Goal: Obtain resource: Download file/media

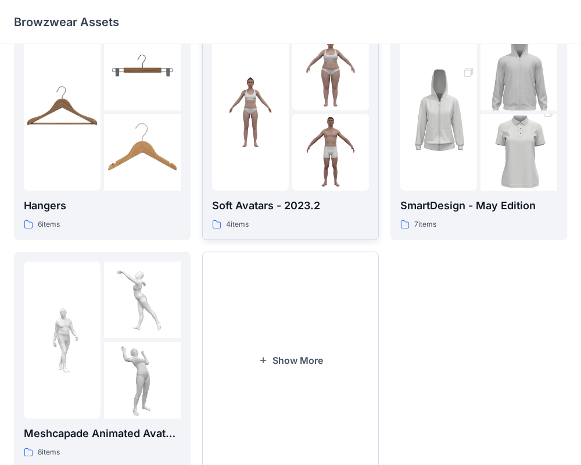
scroll to position [298, 0]
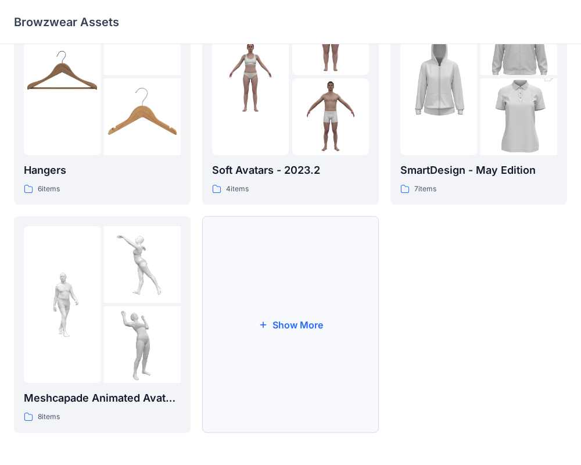
click at [281, 339] on button "Show More" at bounding box center [290, 324] width 177 height 217
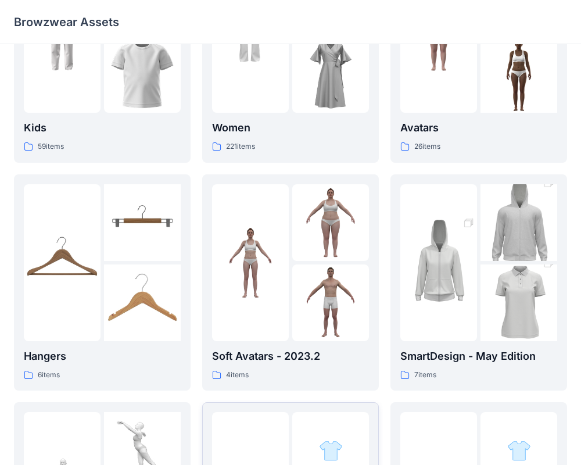
scroll to position [0, 0]
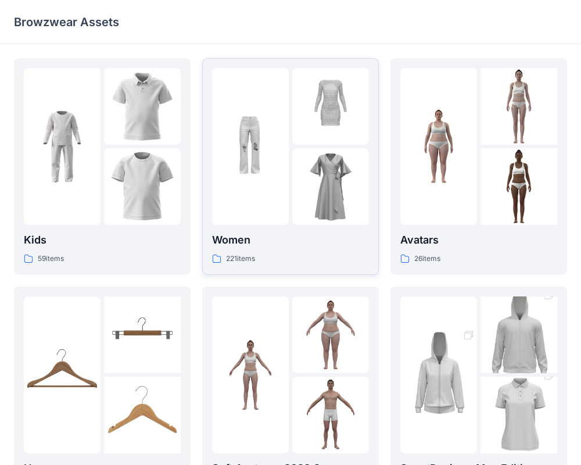
click at [323, 193] on img at bounding box center [330, 186] width 77 height 77
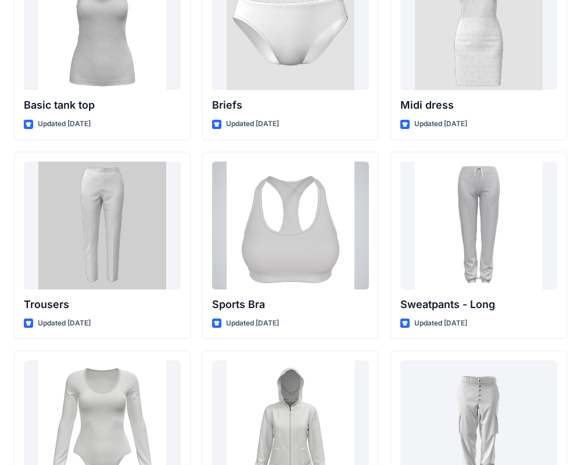
scroll to position [9660, 0]
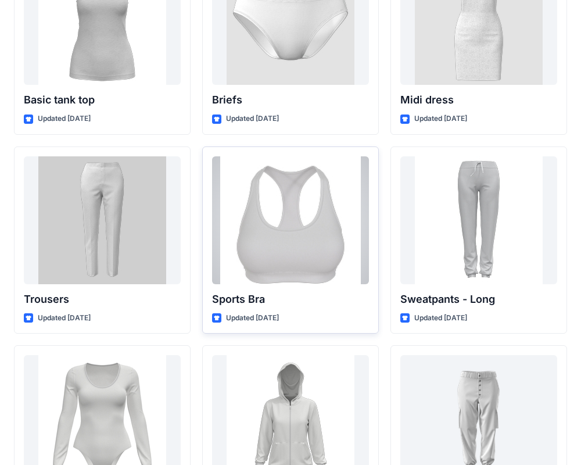
click at [301, 270] on div at bounding box center [290, 220] width 157 height 128
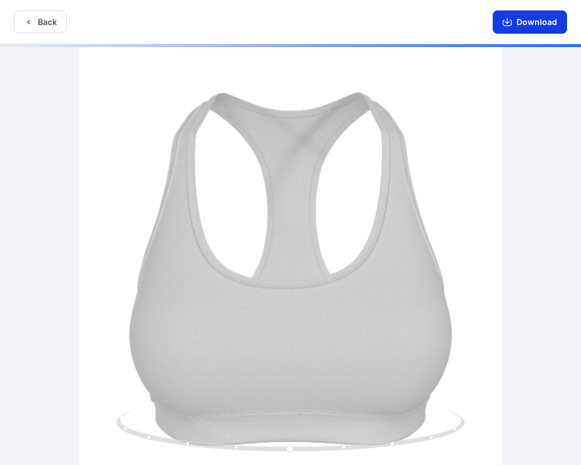
click at [525, 24] on button "Download" at bounding box center [530, 21] width 74 height 23
click at [41, 27] on button "Back" at bounding box center [40, 21] width 53 height 23
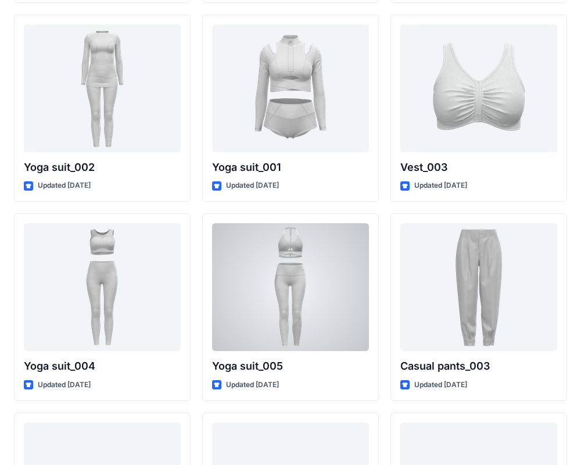
scroll to position [6404, 0]
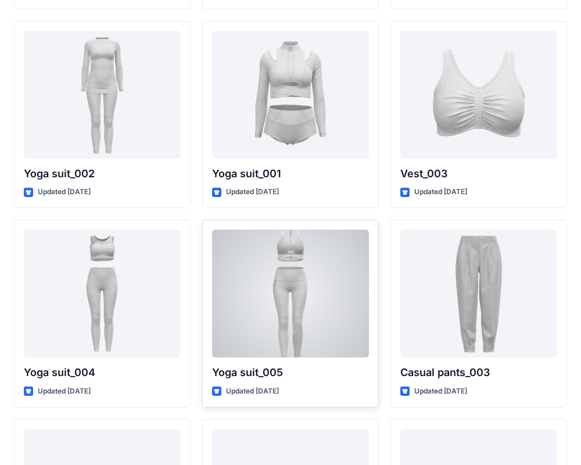
click at [285, 287] on div at bounding box center [290, 293] width 157 height 128
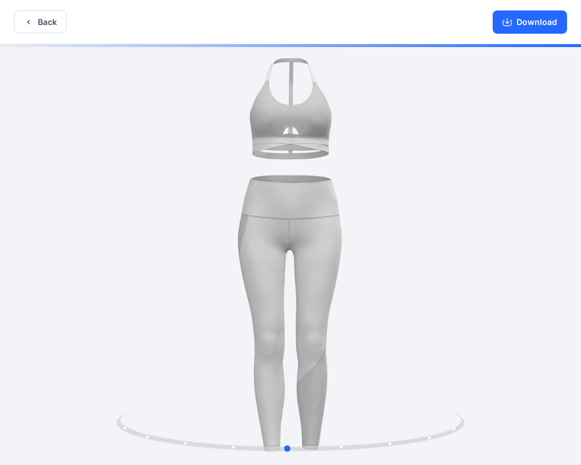
drag, startPoint x: 283, startPoint y: 274, endPoint x: 279, endPoint y: 280, distance: 6.8
click at [280, 280] on div at bounding box center [290, 255] width 581 height 423
drag, startPoint x: 271, startPoint y: 247, endPoint x: 305, endPoint y: 266, distance: 39.8
click at [305, 266] on div at bounding box center [290, 255] width 581 height 423
click at [524, 24] on button "Download" at bounding box center [530, 21] width 74 height 23
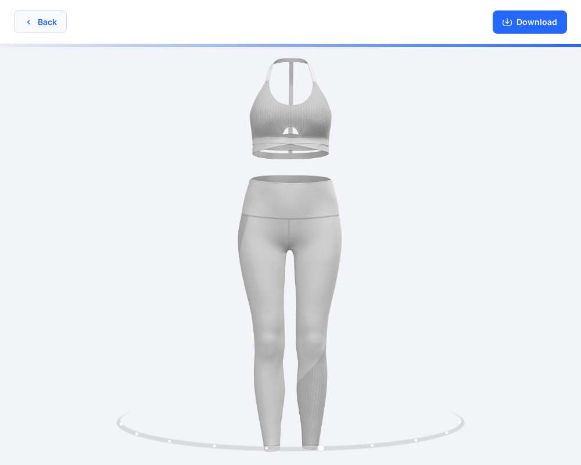
click at [56, 13] on button "Back" at bounding box center [40, 21] width 53 height 23
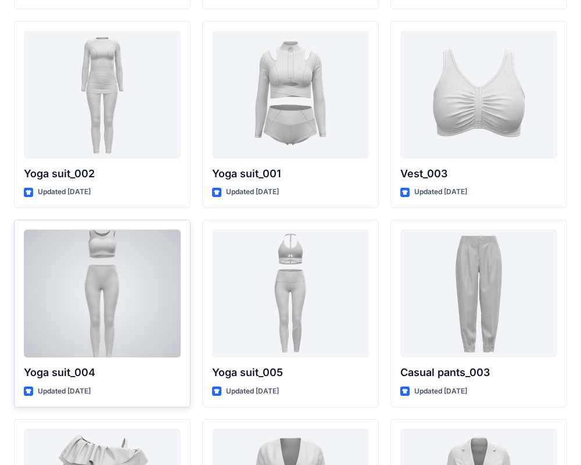
click at [130, 311] on div at bounding box center [102, 293] width 157 height 128
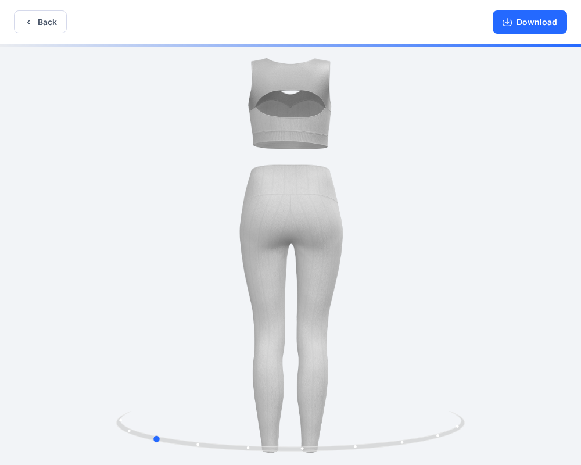
drag, startPoint x: 296, startPoint y: 190, endPoint x: 506, endPoint y: 189, distance: 210.2
click at [506, 189] on div at bounding box center [290, 255] width 581 height 423
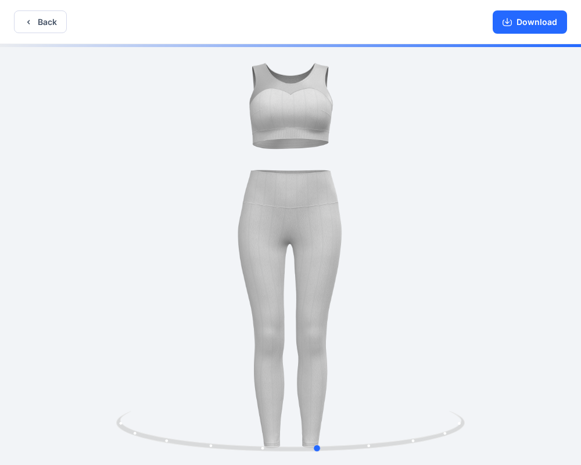
drag, startPoint x: 296, startPoint y: 207, endPoint x: 462, endPoint y: 216, distance: 166.3
click at [462, 216] on div at bounding box center [290, 255] width 581 height 423
click at [45, 21] on button "Back" at bounding box center [40, 21] width 53 height 23
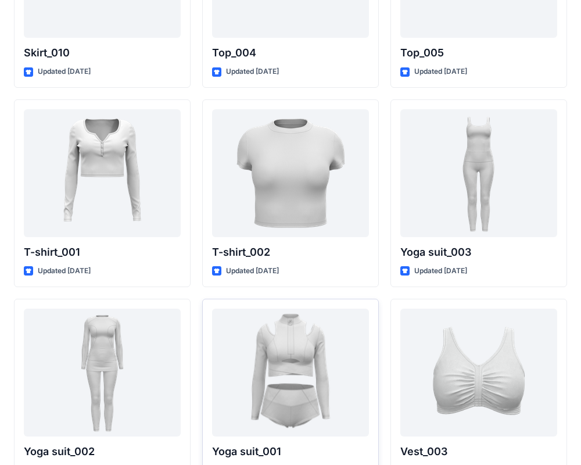
scroll to position [6139, 0]
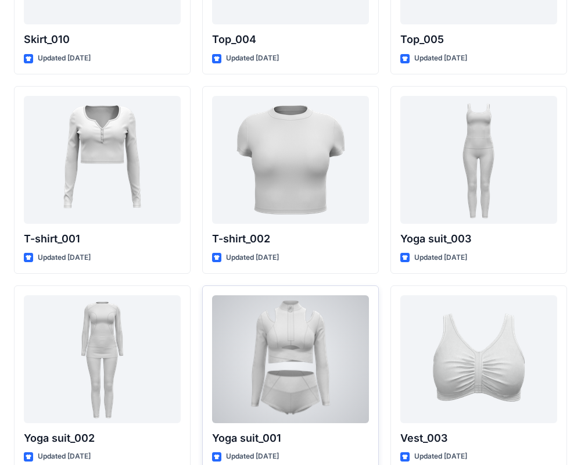
click at [269, 323] on div at bounding box center [290, 359] width 157 height 128
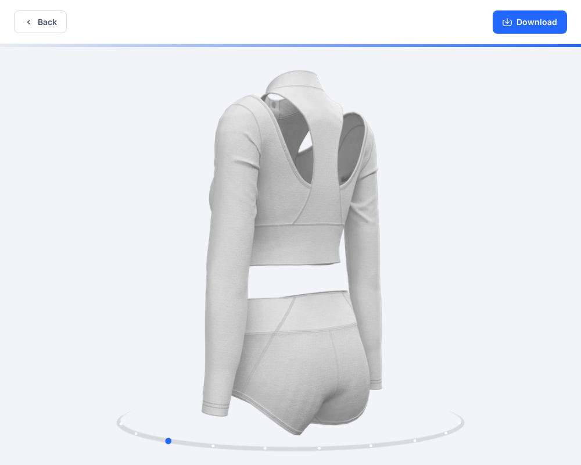
drag, startPoint x: 274, startPoint y: 304, endPoint x: 494, endPoint y: 289, distance: 220.6
click at [495, 290] on div at bounding box center [290, 255] width 581 height 423
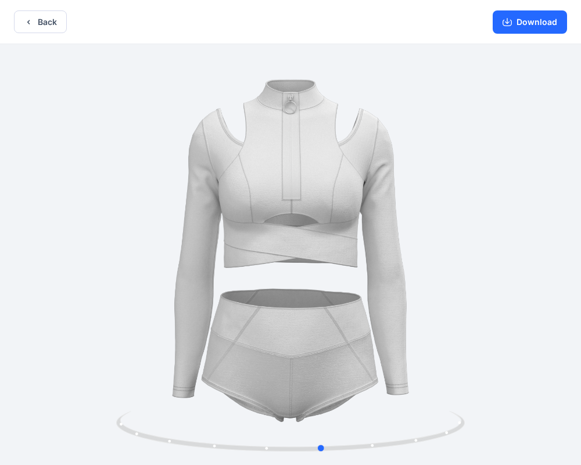
drag, startPoint x: 285, startPoint y: 283, endPoint x: 444, endPoint y: 278, distance: 158.7
click at [444, 278] on div at bounding box center [290, 255] width 581 height 423
